Goal: Task Accomplishment & Management: Manage account settings

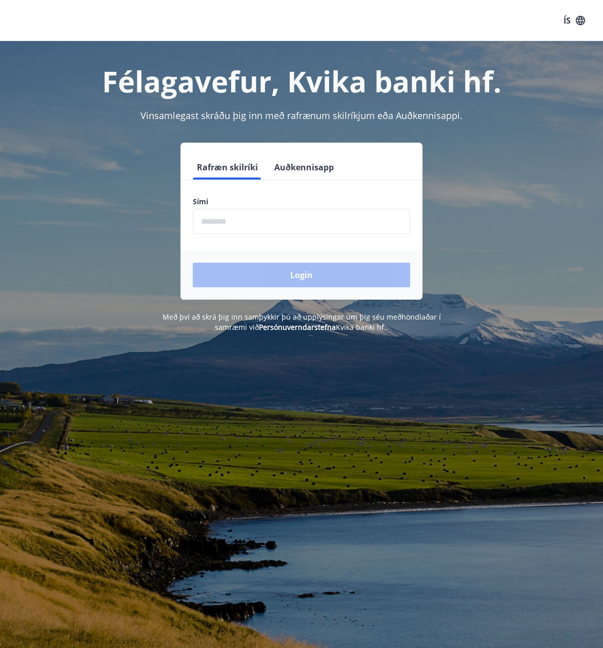
click at [223, 219] on input "phone" at bounding box center [301, 221] width 217 height 25
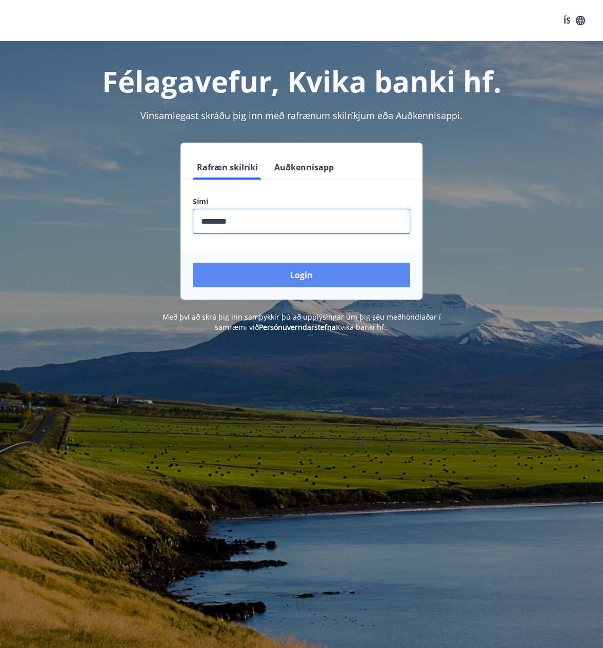
type input "********"
click at [306, 270] on button "Login" at bounding box center [301, 275] width 217 height 25
